Goal: Information Seeking & Learning: Find specific fact

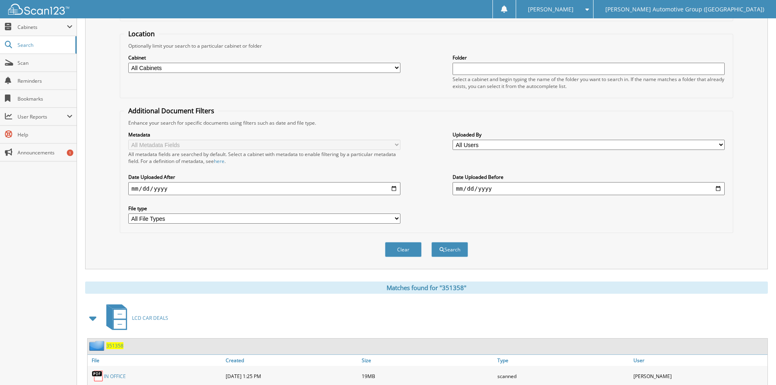
scroll to position [204, 0]
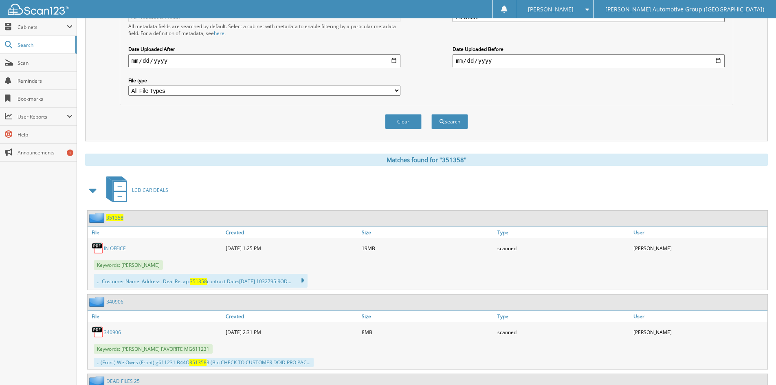
click at [116, 247] on link "IN OFFICE" at bounding box center [115, 248] width 22 height 7
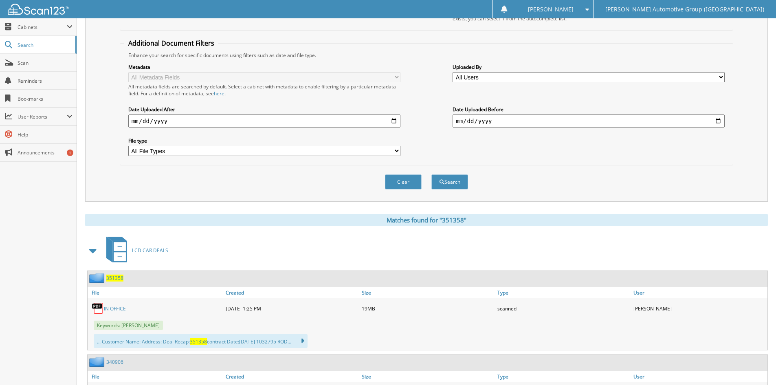
scroll to position [0, 0]
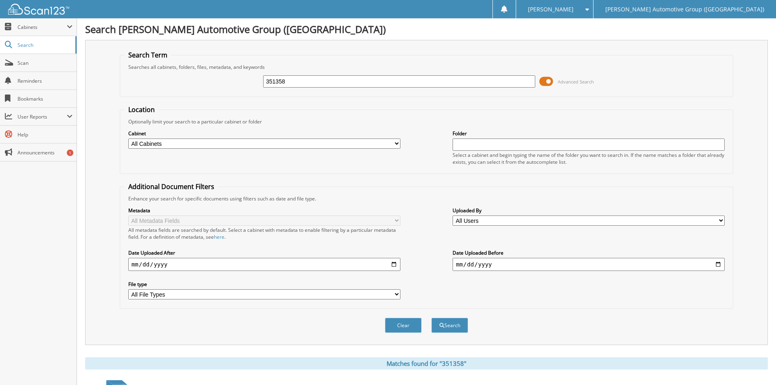
click at [308, 80] on input "351358" at bounding box center [399, 81] width 272 height 12
type input "351486"
click at [448, 324] on button "Search" at bounding box center [450, 325] width 37 height 15
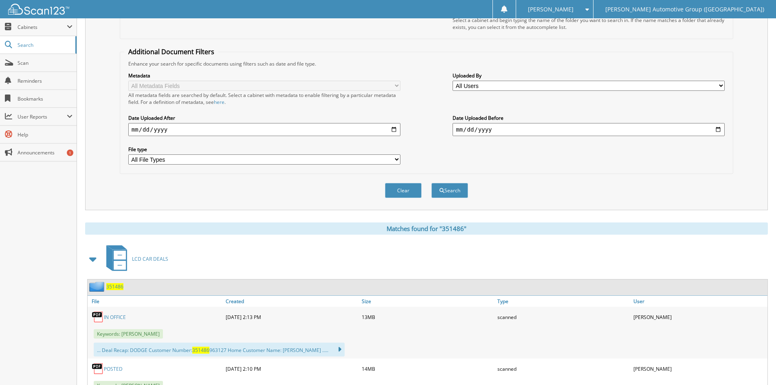
scroll to position [204, 0]
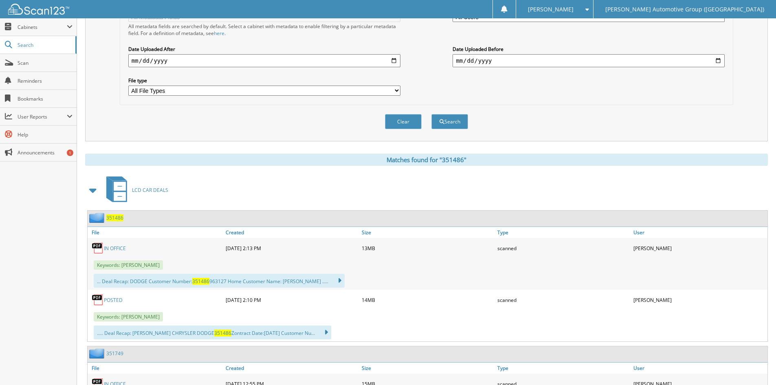
click at [112, 301] on link "POSTED" at bounding box center [113, 300] width 19 height 7
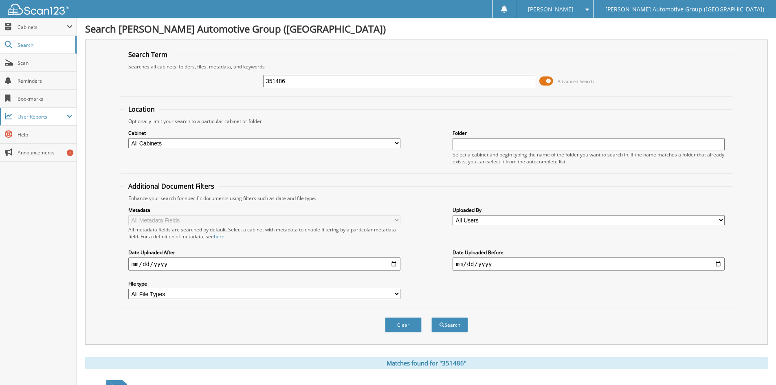
scroll to position [0, 0]
drag, startPoint x: 293, startPoint y: 83, endPoint x: 277, endPoint y: 83, distance: 16.3
click at [277, 83] on input "351486" at bounding box center [399, 81] width 272 height 12
type input "351507"
click at [449, 324] on button "Search" at bounding box center [450, 325] width 37 height 15
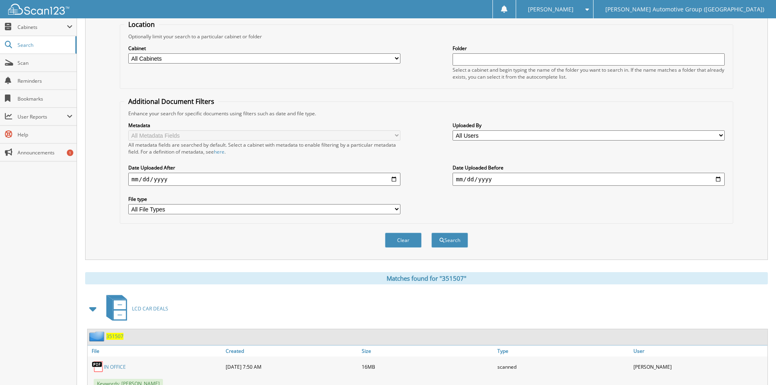
scroll to position [244, 0]
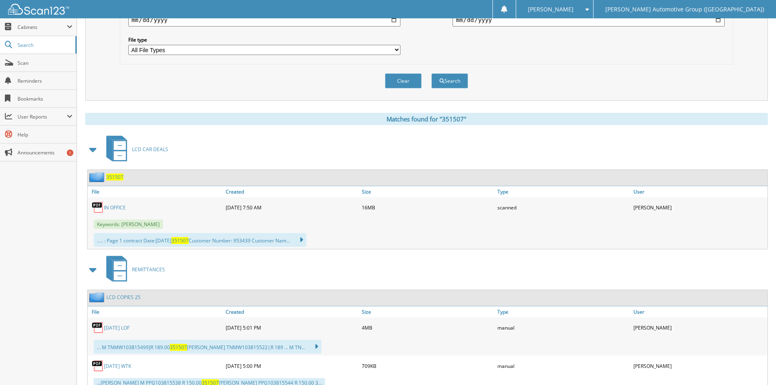
click at [118, 207] on link "IN OFFICE" at bounding box center [115, 207] width 22 height 7
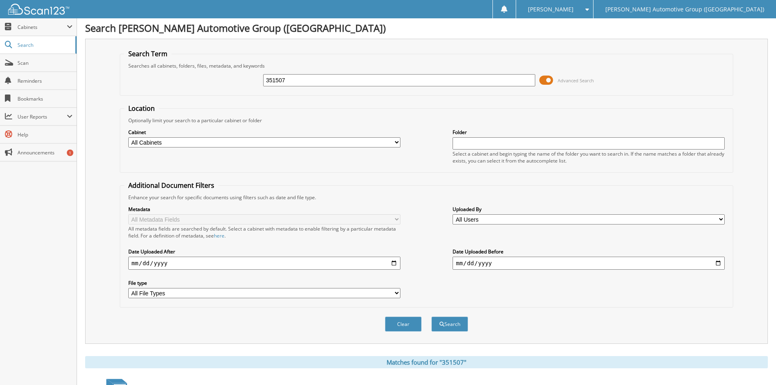
scroll to position [0, 0]
click at [300, 80] on input "351507" at bounding box center [399, 81] width 272 height 12
type input "351508"
click at [447, 324] on button "Search" at bounding box center [450, 325] width 37 height 15
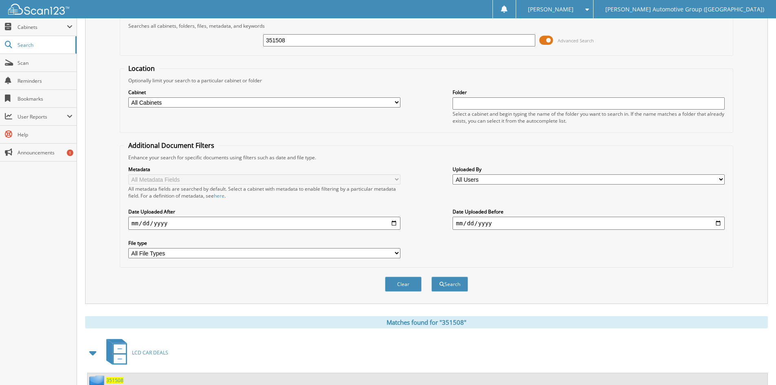
scroll to position [285, 0]
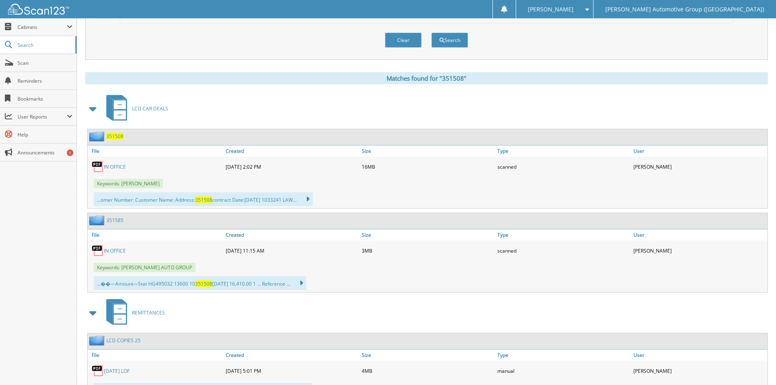
click at [121, 167] on link "IN OFFICE" at bounding box center [115, 166] width 22 height 7
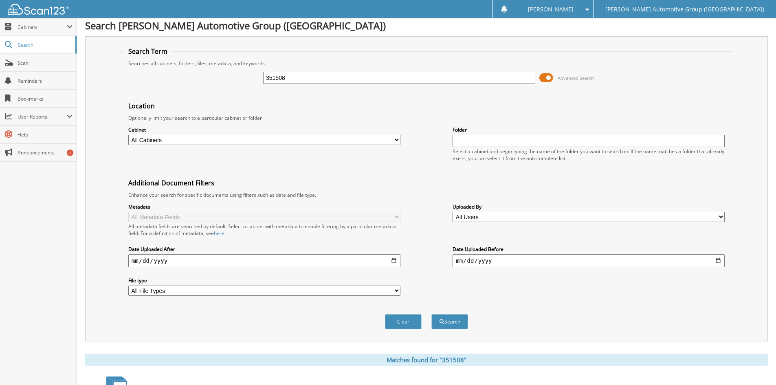
scroll to position [0, 0]
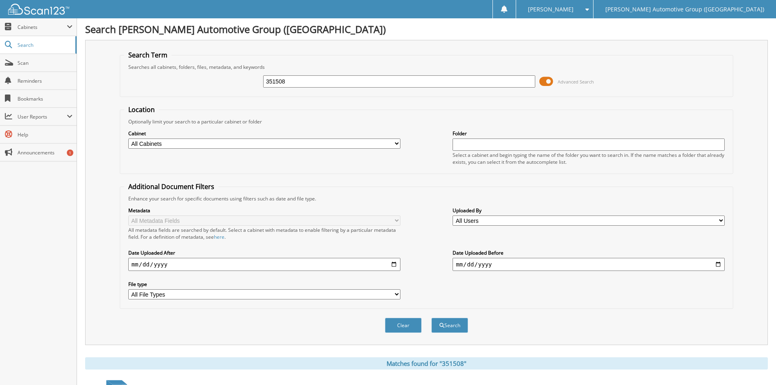
click at [297, 84] on input "351508" at bounding box center [399, 81] width 272 height 12
type input "351524"
click at [454, 324] on button "Search" at bounding box center [450, 325] width 37 height 15
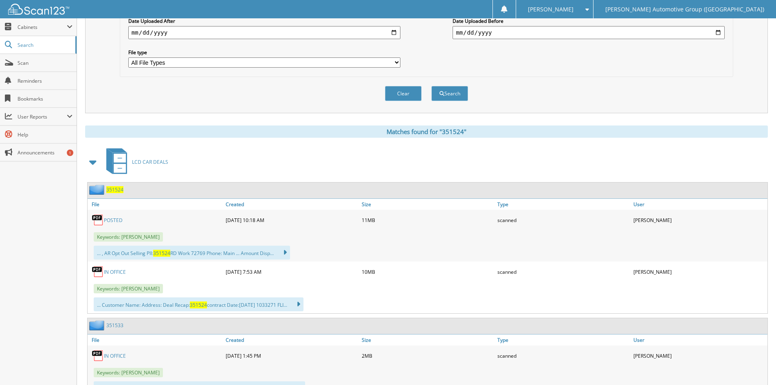
scroll to position [244, 0]
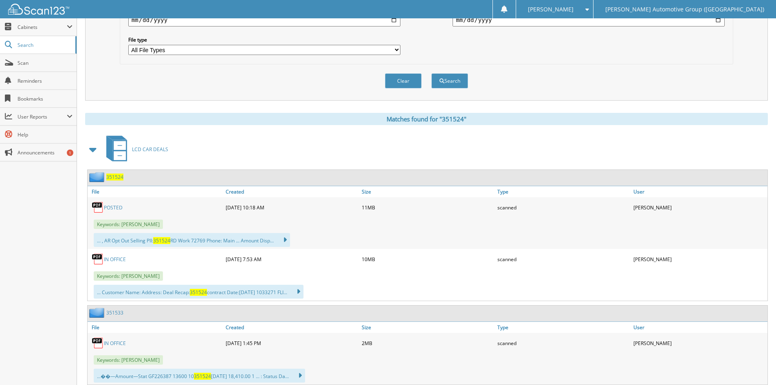
click at [117, 209] on link "POSTED" at bounding box center [113, 207] width 19 height 7
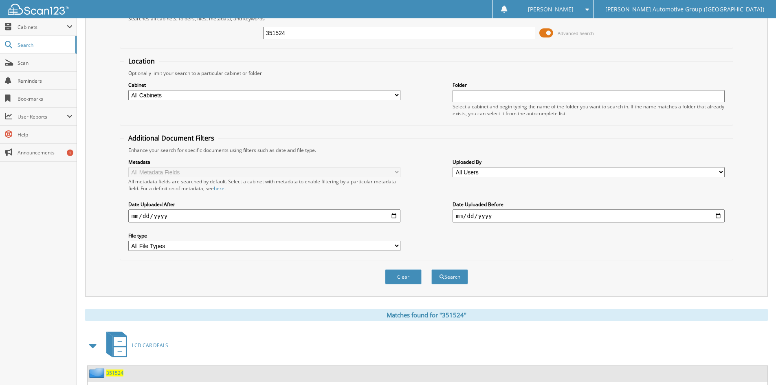
scroll to position [41, 0]
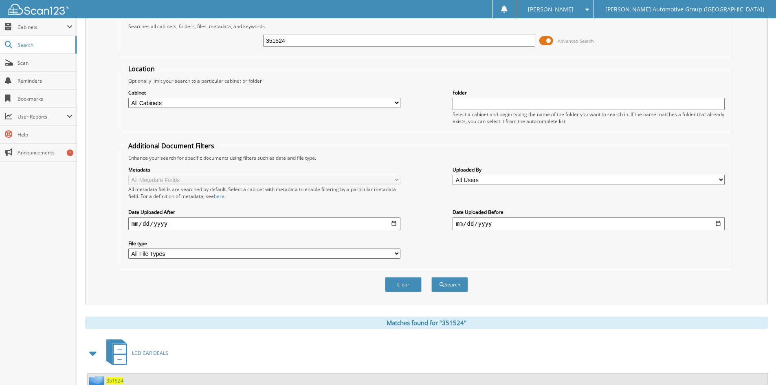
click at [336, 40] on input "351524" at bounding box center [399, 41] width 272 height 12
type input "351529"
click at [450, 285] on button "Search" at bounding box center [450, 284] width 37 height 15
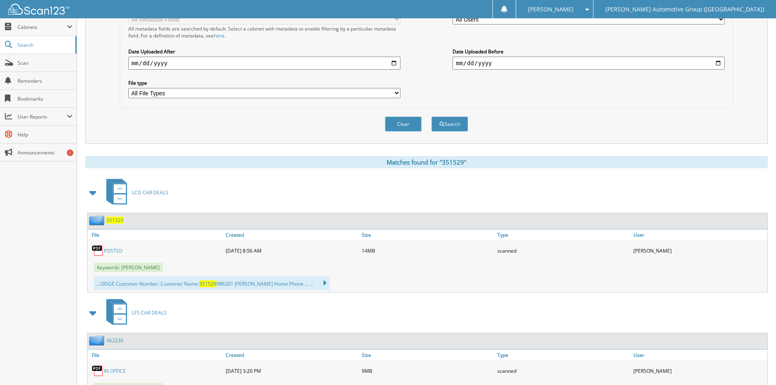
scroll to position [204, 0]
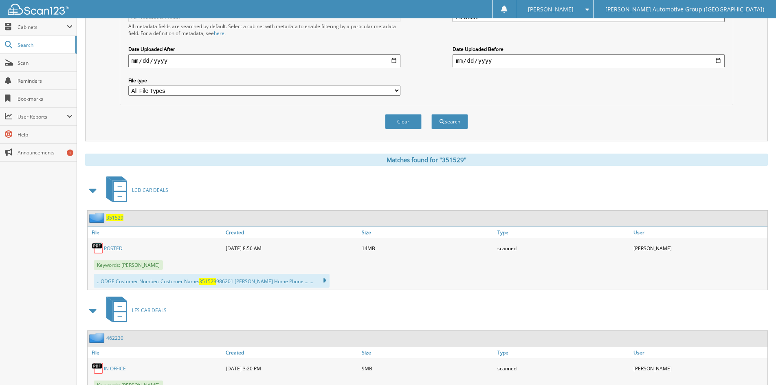
click at [115, 247] on link "POSTED" at bounding box center [113, 248] width 19 height 7
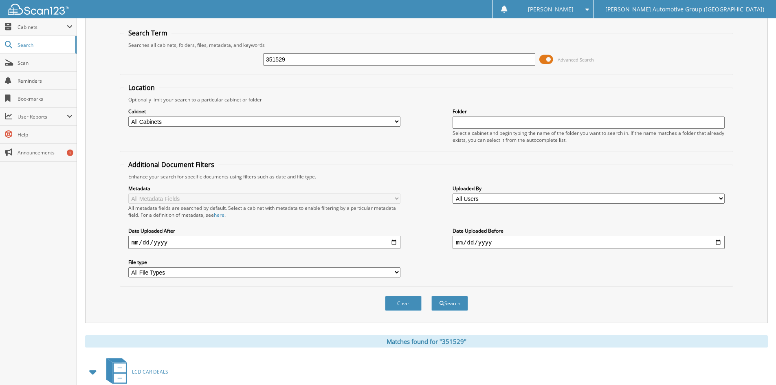
scroll to position [0, 0]
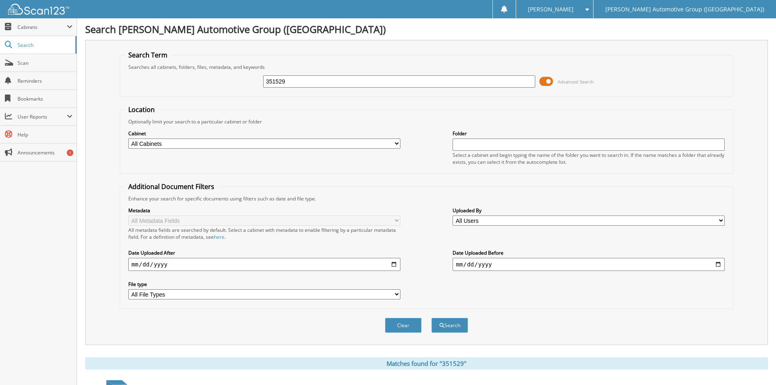
click at [295, 83] on input "351529" at bounding box center [399, 81] width 272 height 12
type input "351556"
click at [454, 328] on button "Search" at bounding box center [450, 325] width 37 height 15
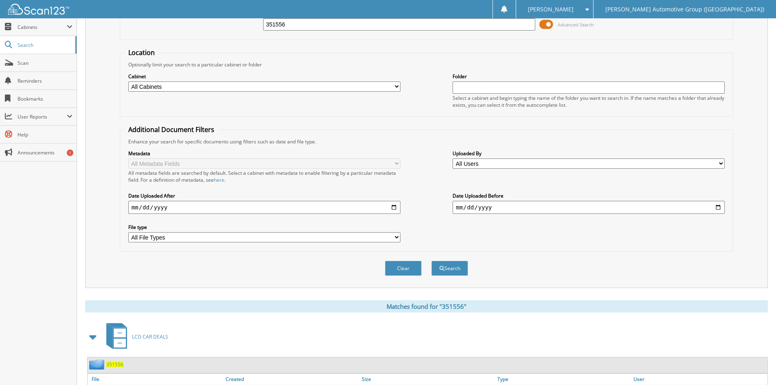
scroll to position [244, 0]
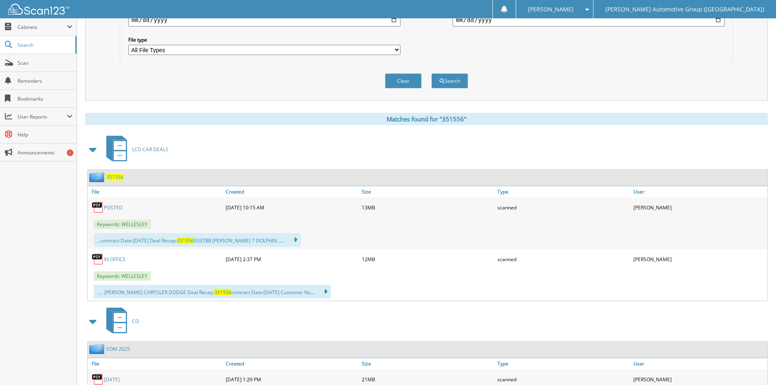
click at [110, 208] on link "POSTED" at bounding box center [113, 207] width 19 height 7
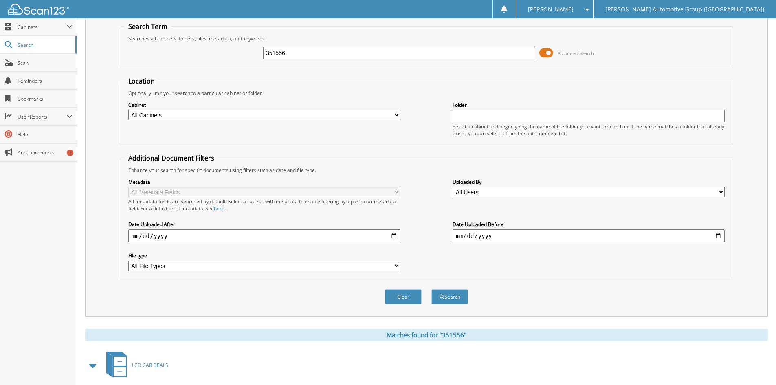
scroll to position [0, 0]
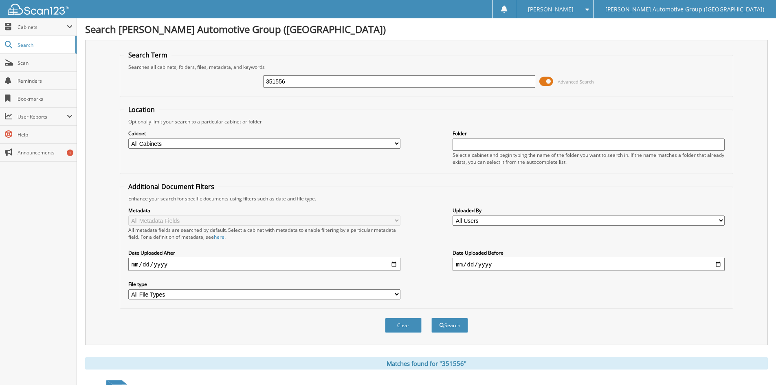
click at [301, 84] on input "351556" at bounding box center [399, 81] width 272 height 12
type input "351594"
click at [452, 328] on button "Search" at bounding box center [450, 325] width 37 height 15
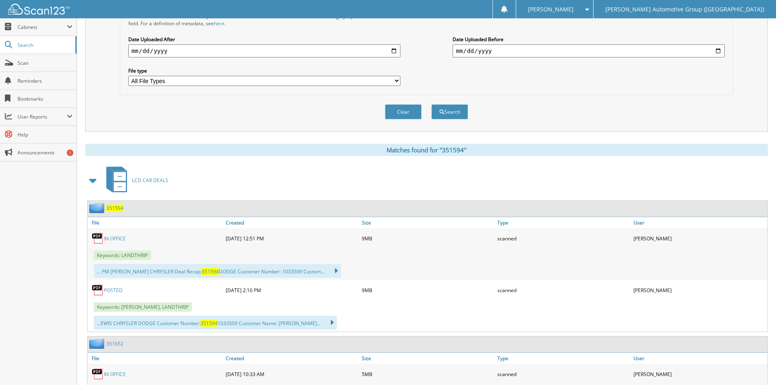
scroll to position [244, 0]
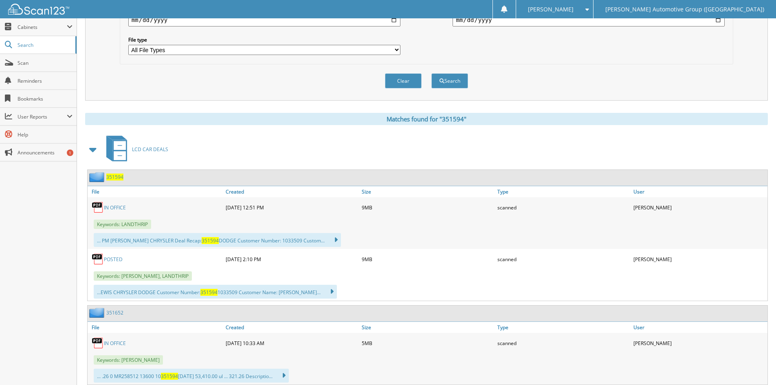
click at [114, 259] on link "POSTED" at bounding box center [113, 259] width 19 height 7
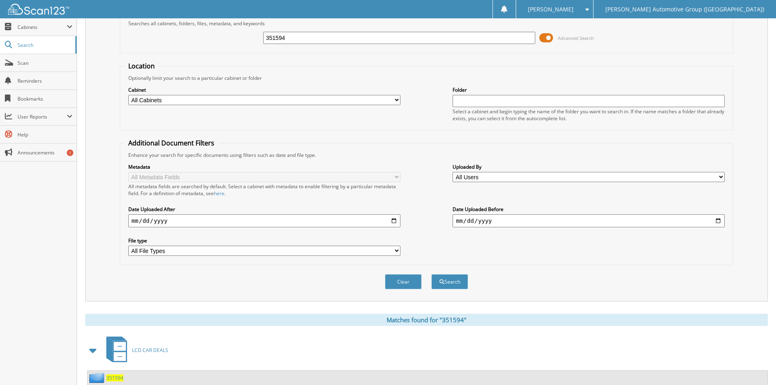
scroll to position [41, 0]
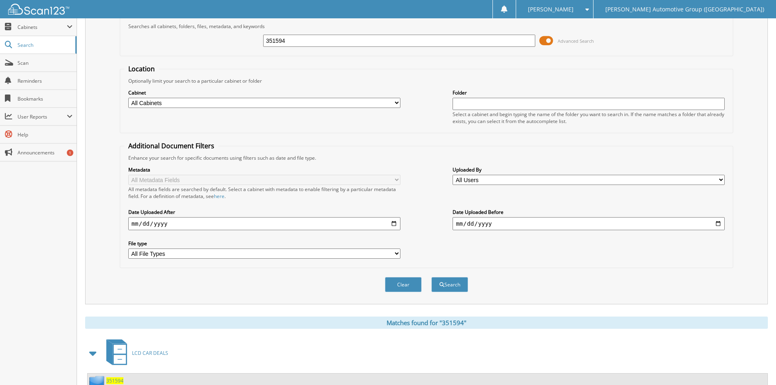
drag, startPoint x: 311, startPoint y: 44, endPoint x: 276, endPoint y: 44, distance: 35.5
click at [276, 44] on input "351594" at bounding box center [399, 41] width 272 height 12
type input "351605"
click at [451, 285] on button "Search" at bounding box center [450, 284] width 37 height 15
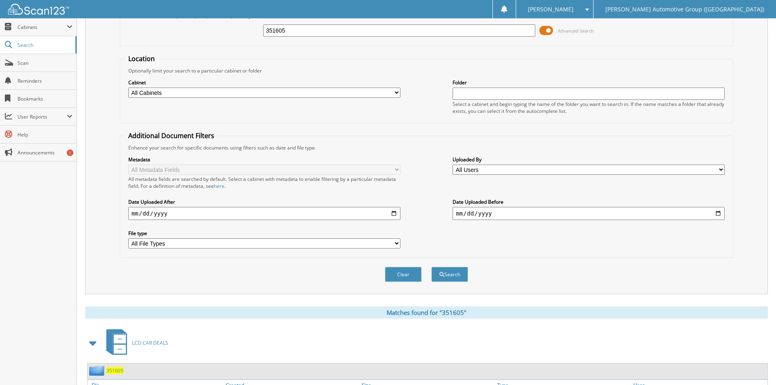
scroll to position [122, 0]
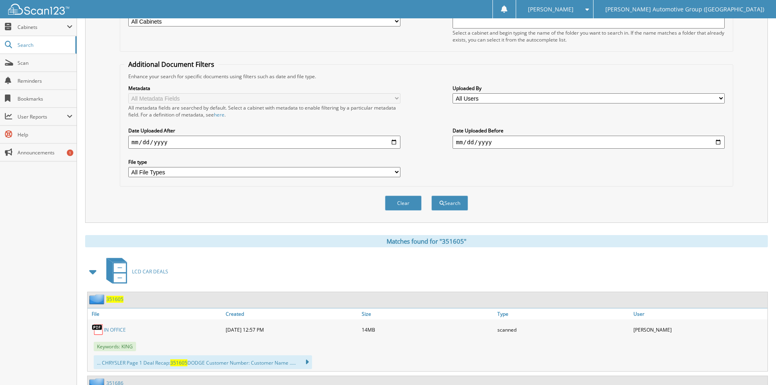
click at [112, 331] on link "IN OFFICE" at bounding box center [115, 329] width 22 height 7
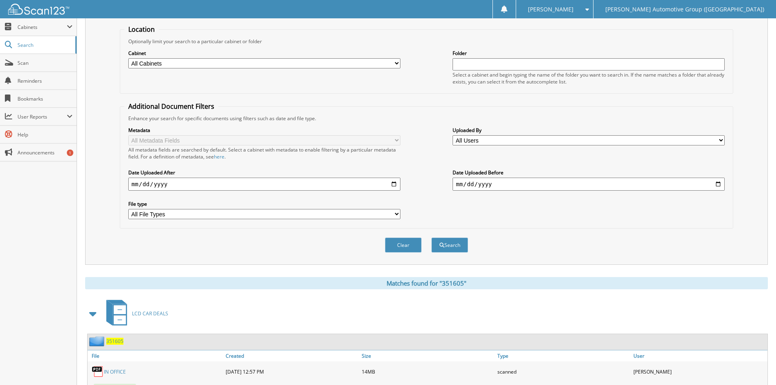
scroll to position [0, 0]
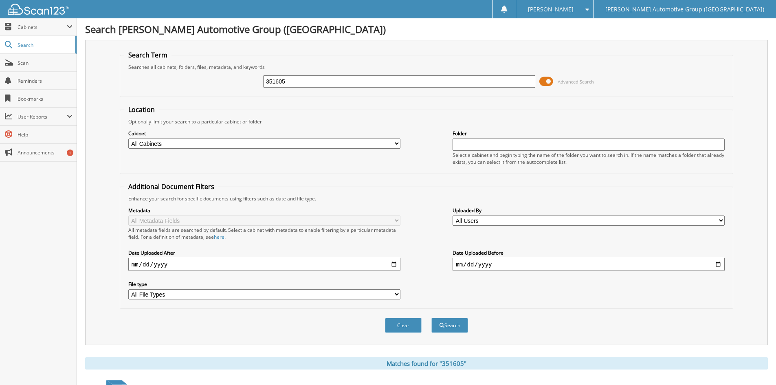
click at [293, 84] on input "351605" at bounding box center [399, 81] width 272 height 12
type input "351636"
click at [432, 318] on button "Search" at bounding box center [450, 325] width 37 height 15
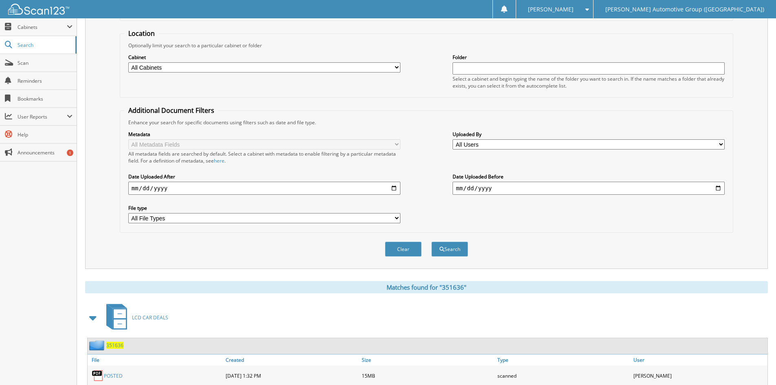
scroll to position [244, 0]
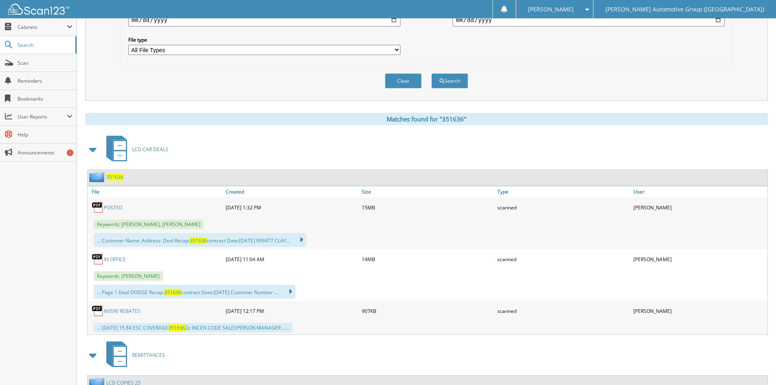
click at [108, 209] on link "POSTED" at bounding box center [113, 207] width 19 height 7
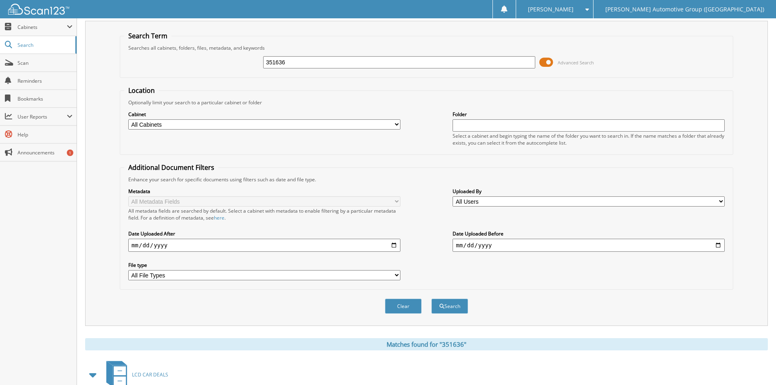
scroll to position [0, 0]
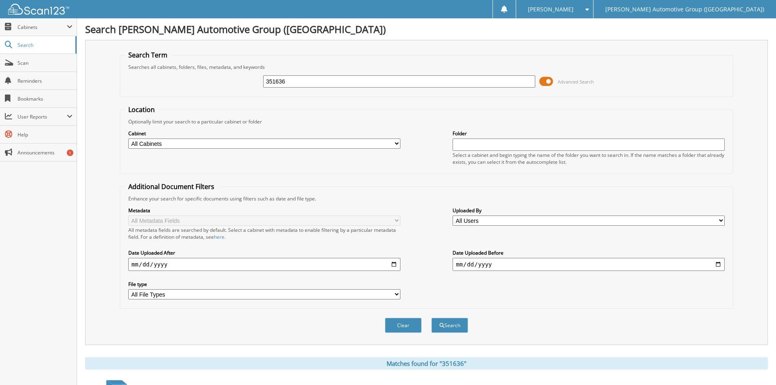
click at [301, 80] on input "351636" at bounding box center [399, 81] width 272 height 12
type input "351570"
click at [432, 318] on button "Search" at bounding box center [450, 325] width 37 height 15
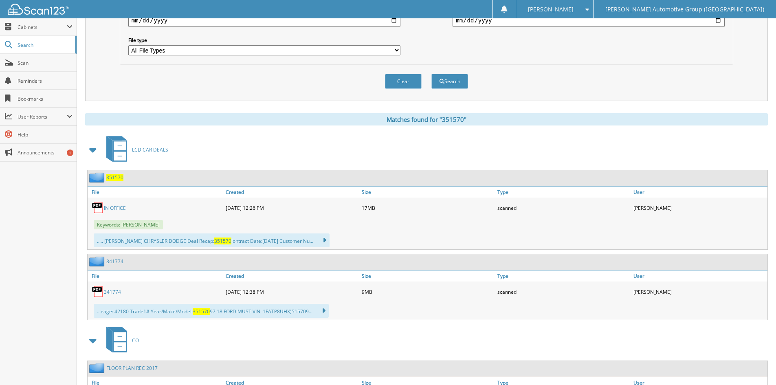
scroll to position [244, 0]
click at [121, 207] on link "IN OFFICE" at bounding box center [115, 207] width 22 height 7
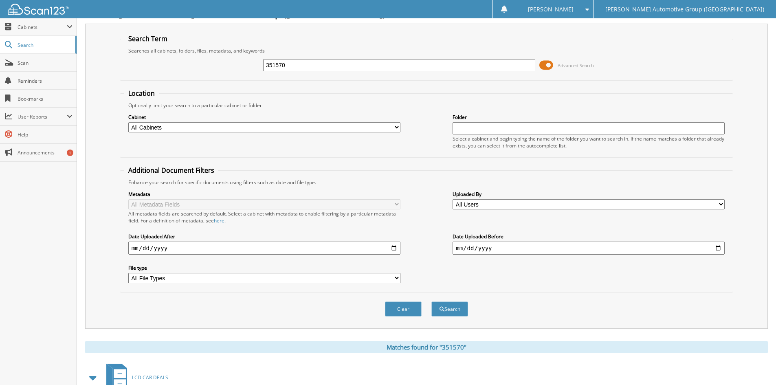
scroll to position [0, 0]
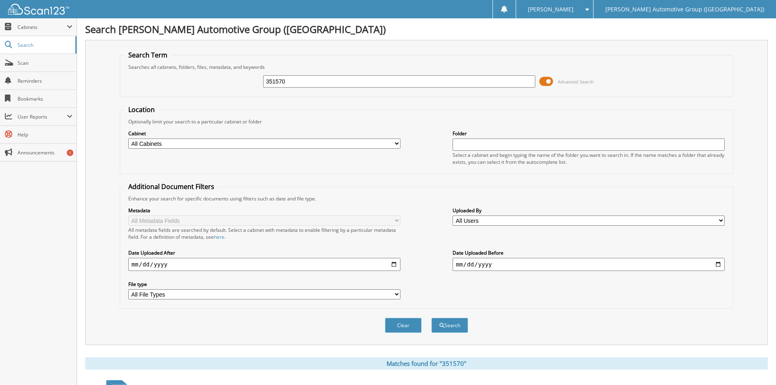
drag, startPoint x: 291, startPoint y: 78, endPoint x: 280, endPoint y: 81, distance: 10.9
click at [280, 81] on input "351570" at bounding box center [399, 81] width 272 height 12
type input "351522"
click at [452, 328] on button "Search" at bounding box center [450, 325] width 37 height 15
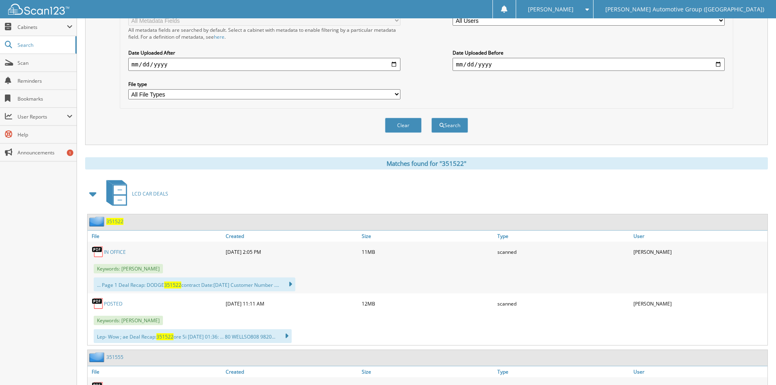
scroll to position [204, 0]
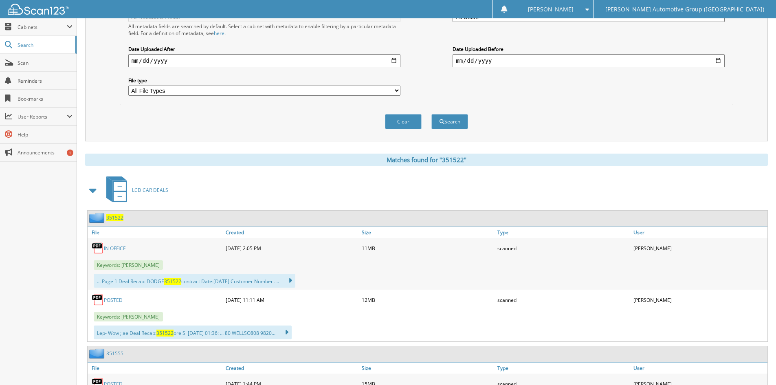
click at [112, 300] on link "POSTED" at bounding box center [113, 300] width 19 height 7
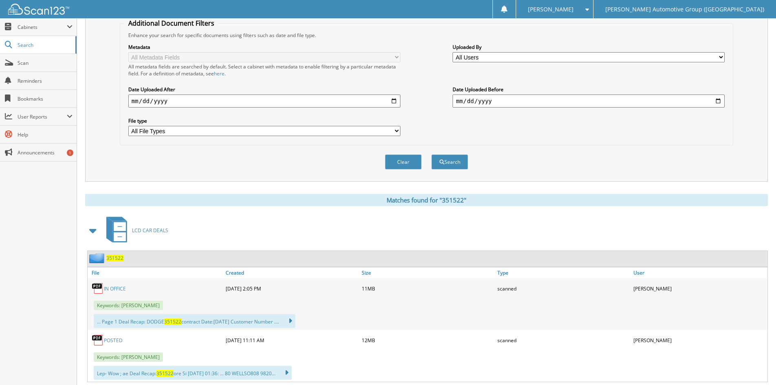
scroll to position [41, 0]
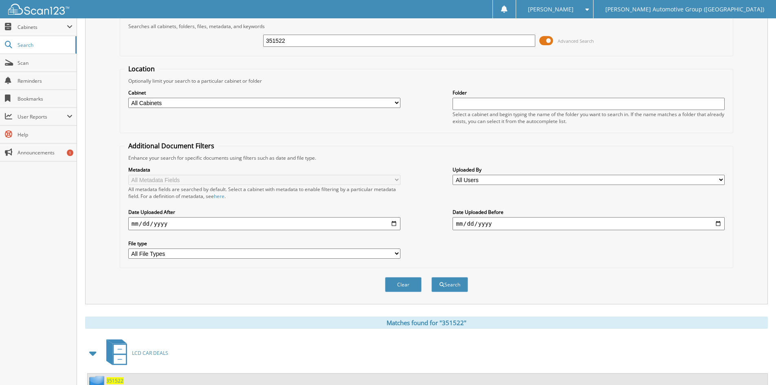
click at [326, 43] on input "351522" at bounding box center [399, 41] width 272 height 12
type input "351510"
click at [432, 277] on button "Search" at bounding box center [450, 284] width 37 height 15
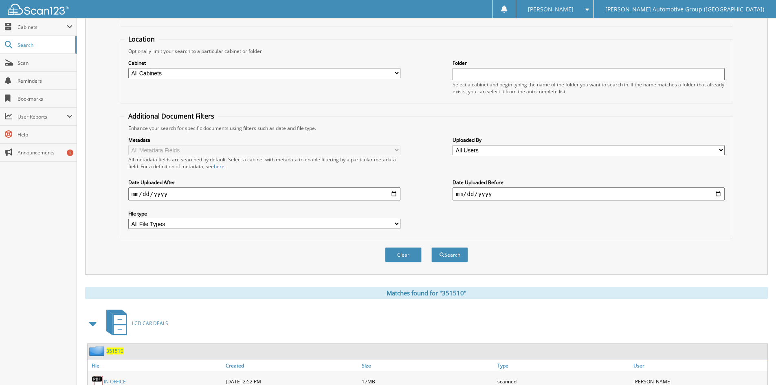
scroll to position [163, 0]
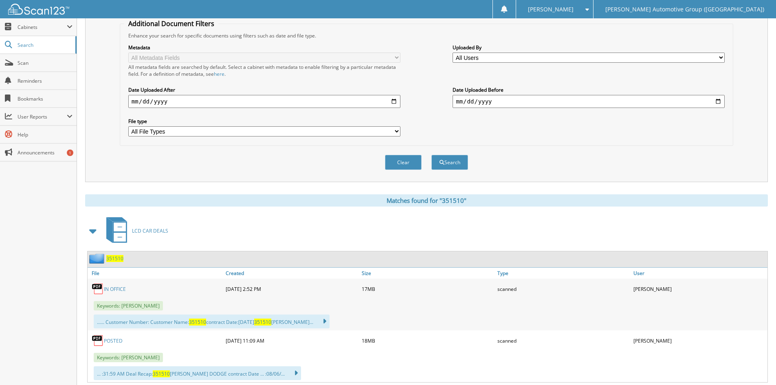
click at [114, 340] on link "POSTED" at bounding box center [113, 340] width 19 height 7
